Goal: Entertainment & Leisure: Consume media (video, audio)

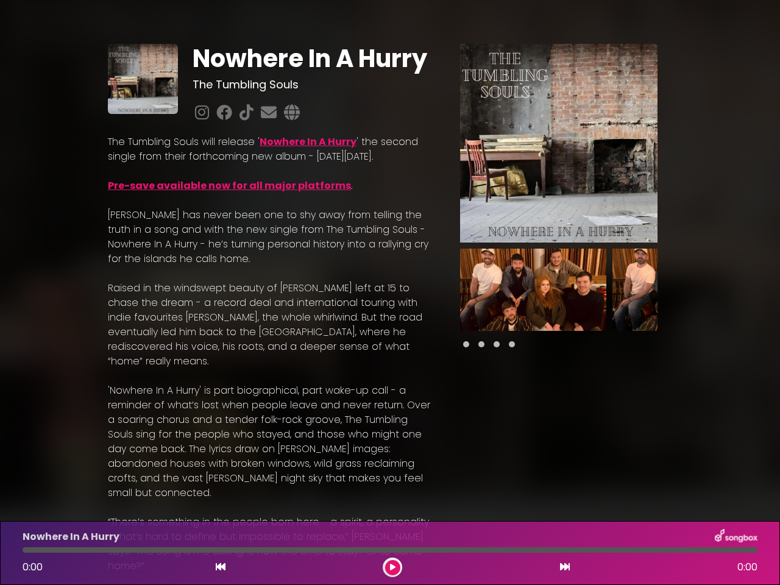
click at [390, 266] on p "[PERSON_NAME] has never been one to shy away from telling the truth in a song a…" at bounding box center [269, 237] width 323 height 59
click at [559, 143] on img at bounding box center [559, 143] width 198 height 199
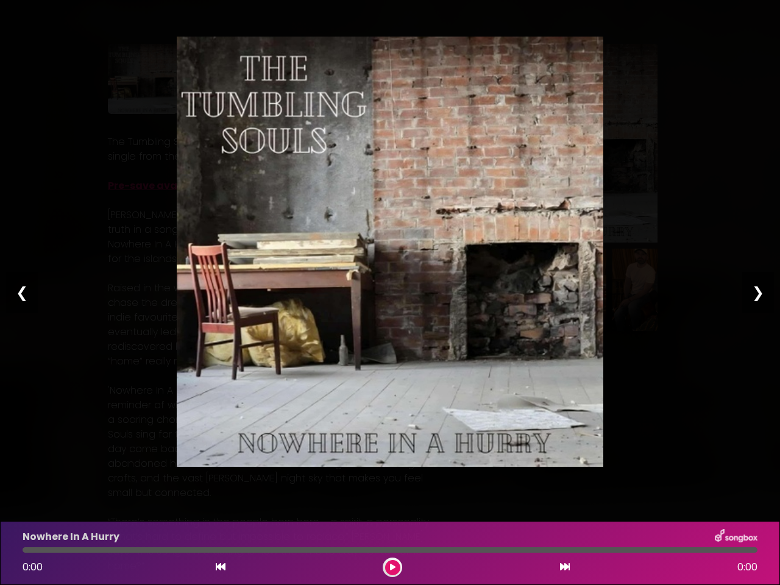
click at [534, 290] on img at bounding box center [390, 252] width 427 height 430
click at [686, 290] on div "Pause Play % buffered 00:00 00:00 00:00 Exit fullscreen Enter fullscreen Play ❮…" at bounding box center [390, 292] width 780 height 585
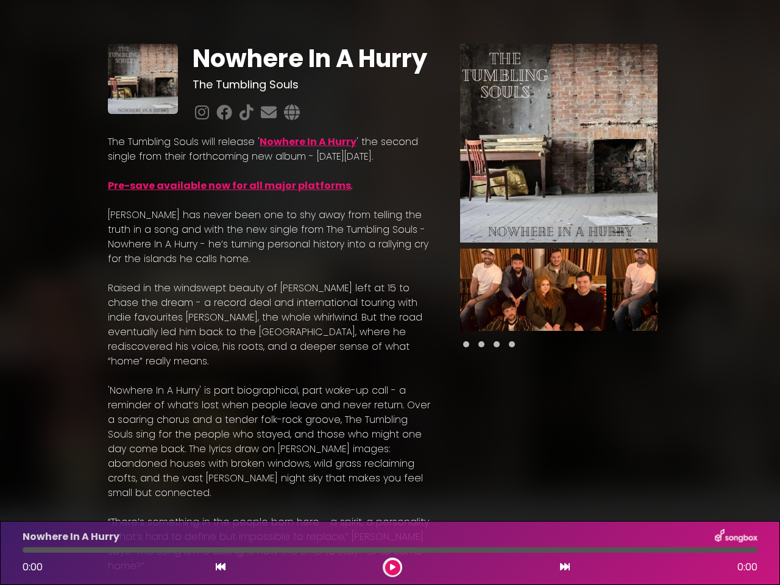
click at [773, 290] on div "Nowhere In A Hurry The Tumbling Souls Nowhere In A Hurry" at bounding box center [390, 494] width 780 height 959
click at [221, 568] on icon at bounding box center [221, 567] width 10 height 10
click at [393, 568] on icon at bounding box center [392, 567] width 5 height 7
click at [565, 568] on icon at bounding box center [565, 567] width 10 height 10
